Goal: Find specific page/section: Find specific page/section

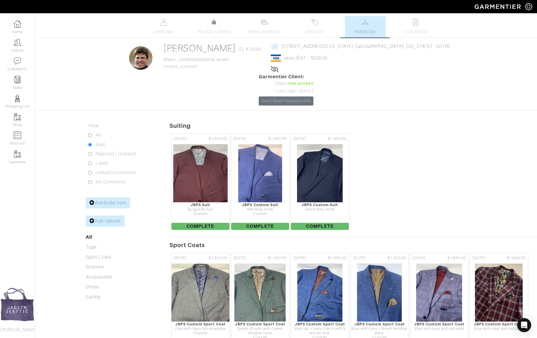
scroll to position [89, 0]
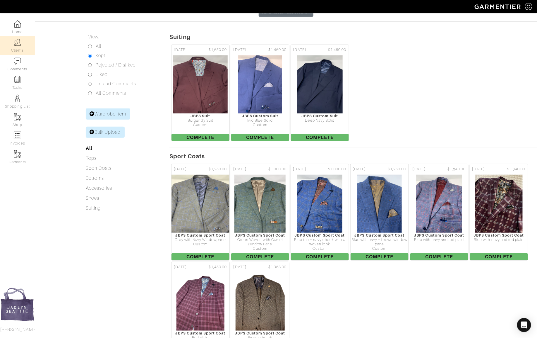
click at [15, 43] on img at bounding box center [17, 42] width 7 height 7
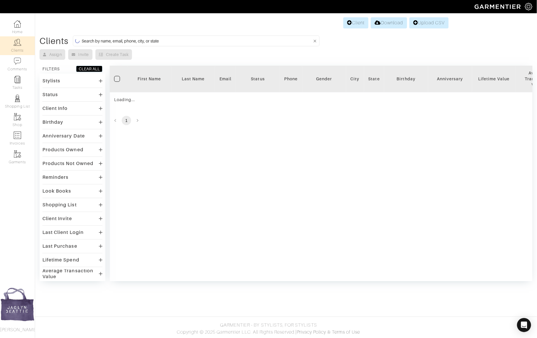
click at [125, 37] on input at bounding box center [197, 40] width 231 height 7
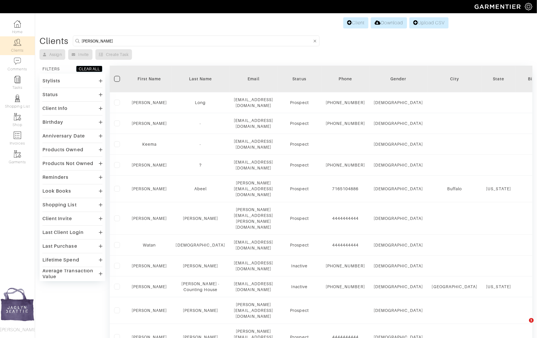
type input "sonja"
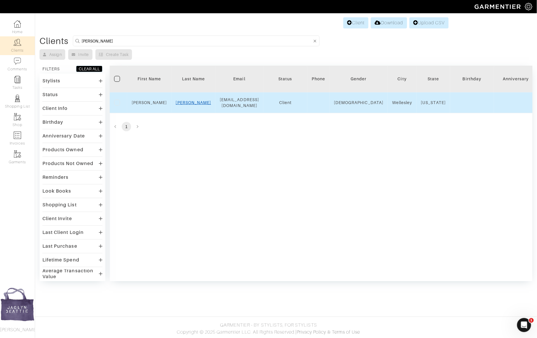
click at [194, 100] on link "Sharpe" at bounding box center [193, 102] width 35 height 5
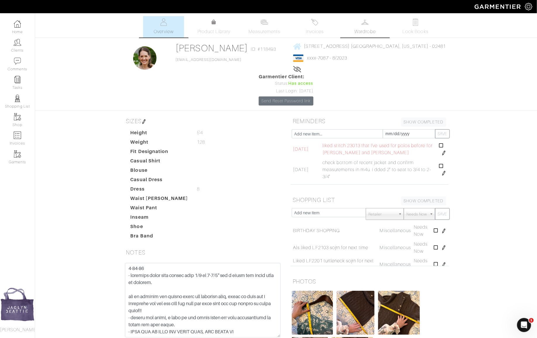
click at [369, 24] on link "Wardrobe" at bounding box center [365, 26] width 41 height 21
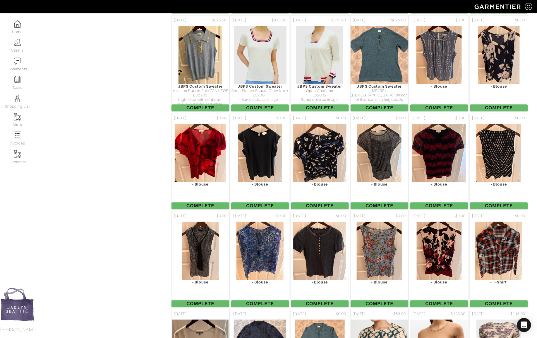
scroll to position [509, 0]
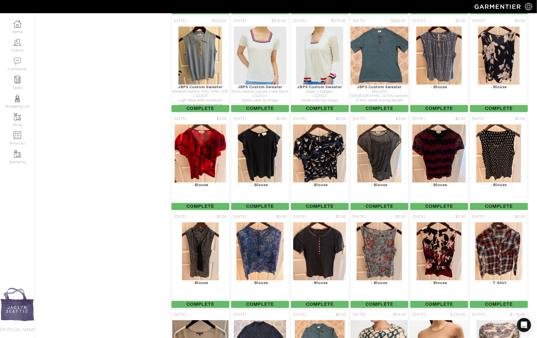
drag, startPoint x: 388, startPoint y: 36, endPoint x: 432, endPoint y: 3, distance: 55.5
